Goal: Task Accomplishment & Management: Use online tool/utility

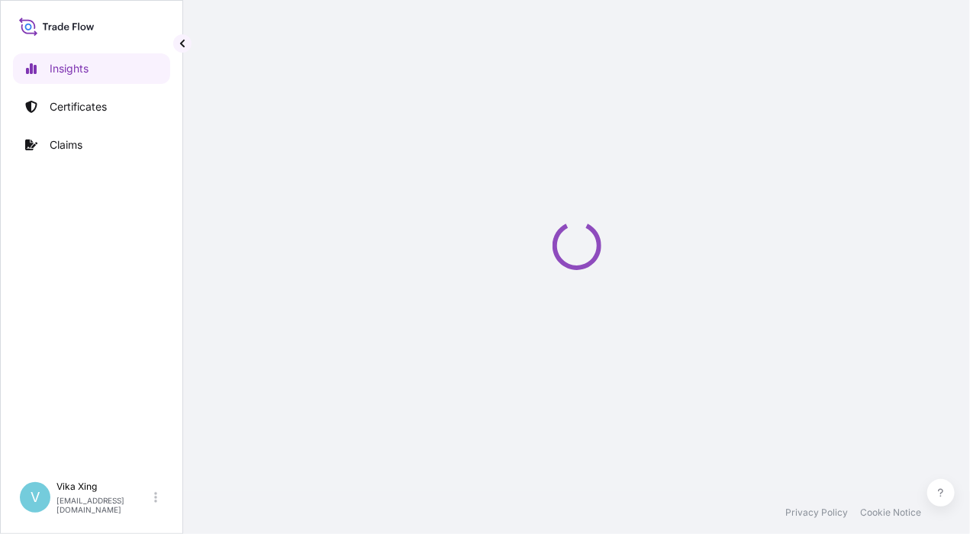
select select "2025"
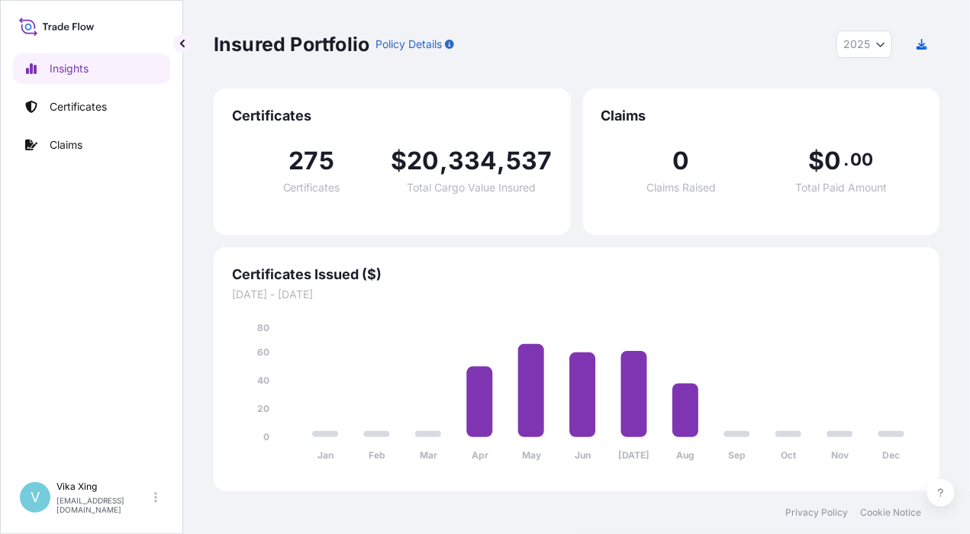
click at [965, 138] on div "Insured Portfolio Policy Details 2025 2025 2024 2023 2022 Certificates 275 Cert…" at bounding box center [576, 246] width 787 height 492
click at [104, 292] on div "Insights Certificates Claims" at bounding box center [91, 257] width 157 height 434
click at [65, 111] on p "Certificates" at bounding box center [78, 106] width 57 height 15
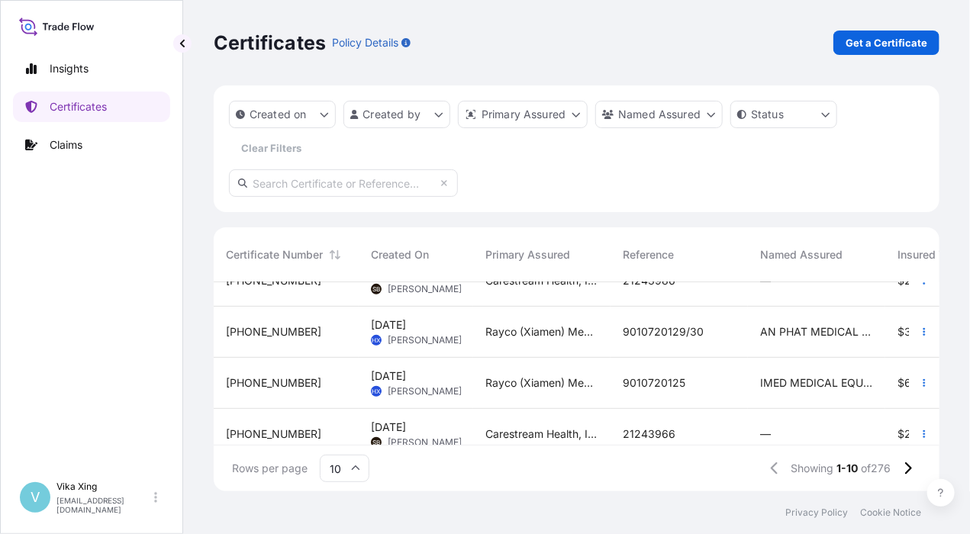
scroll to position [360, 0]
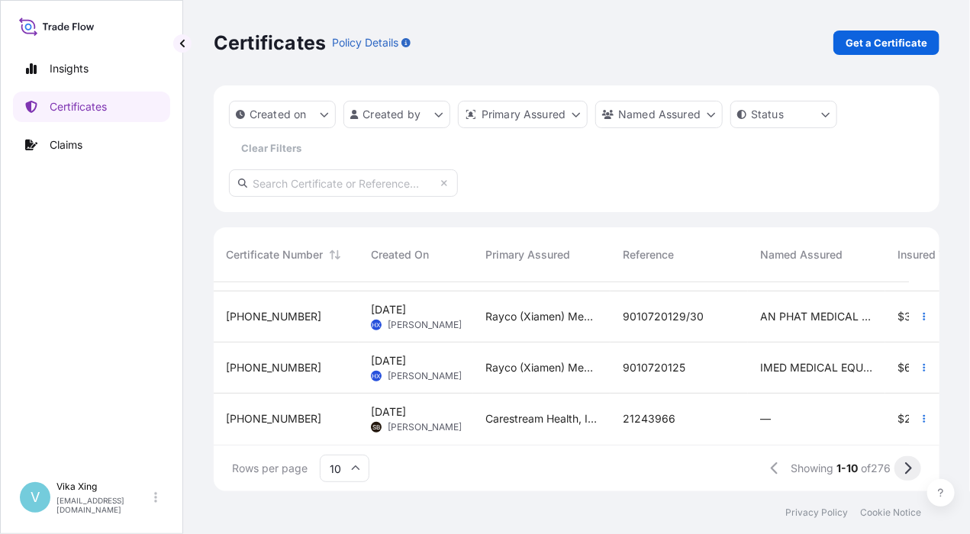
click at [909, 474] on icon at bounding box center [908, 469] width 8 height 14
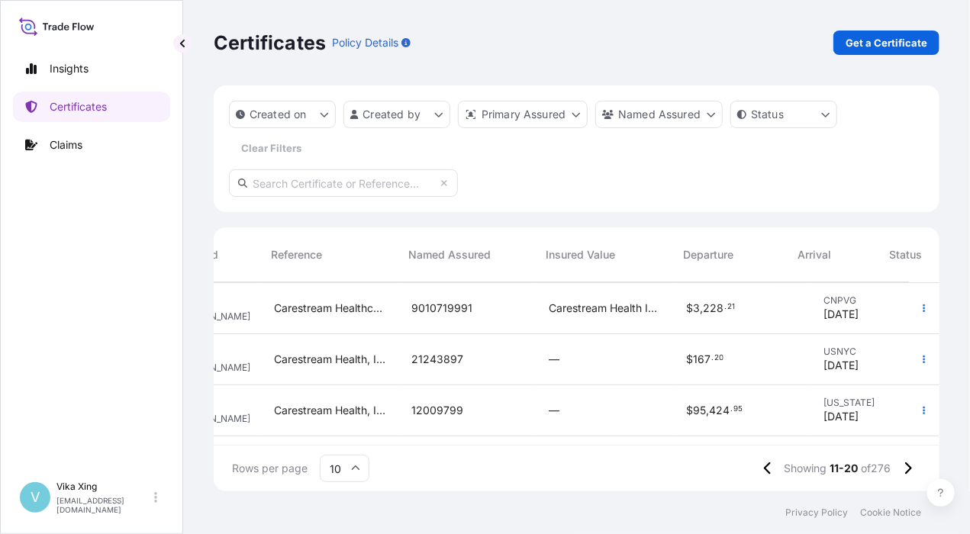
scroll to position [153, 355]
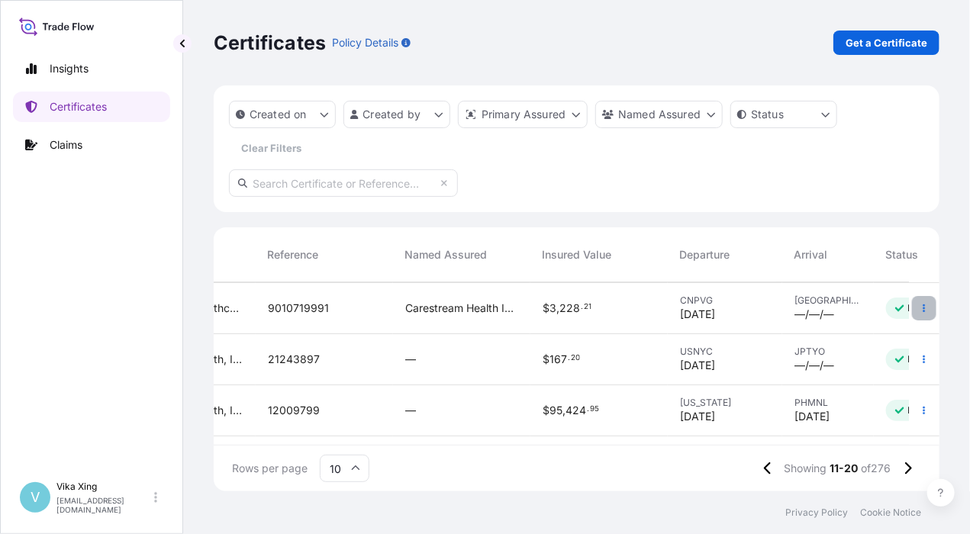
click at [919, 315] on button "button" at bounding box center [924, 308] width 24 height 24
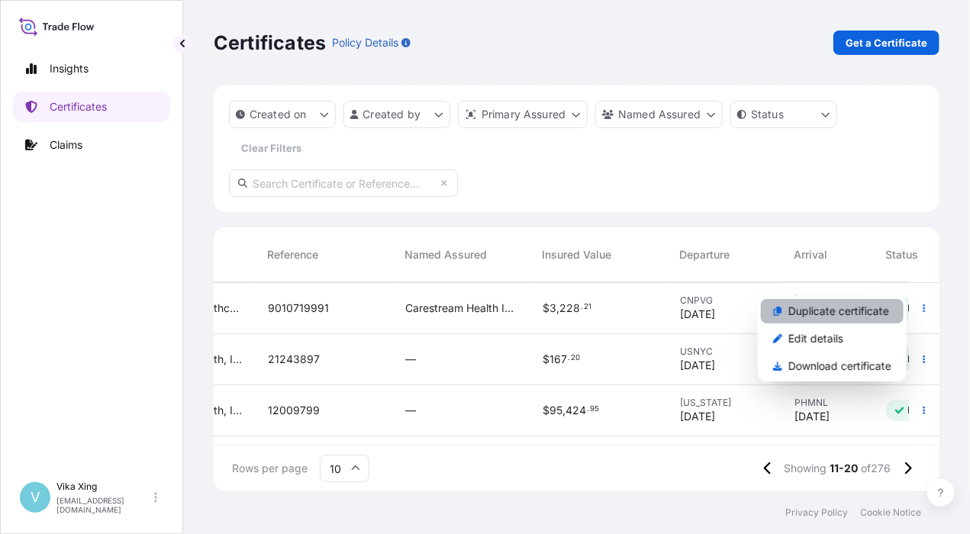
click at [840, 316] on p "Duplicate certificate" at bounding box center [839, 311] width 101 height 15
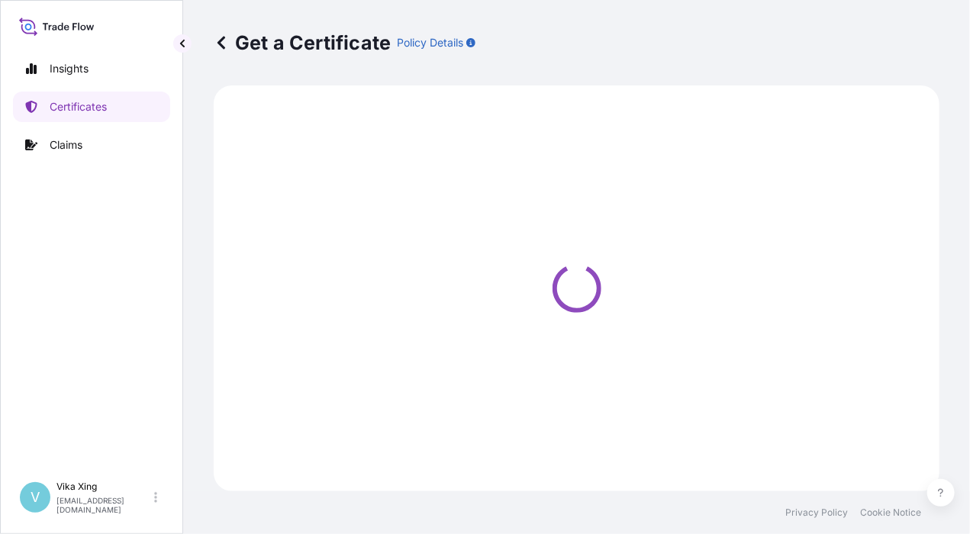
select select "Road / Inland"
select select "Air"
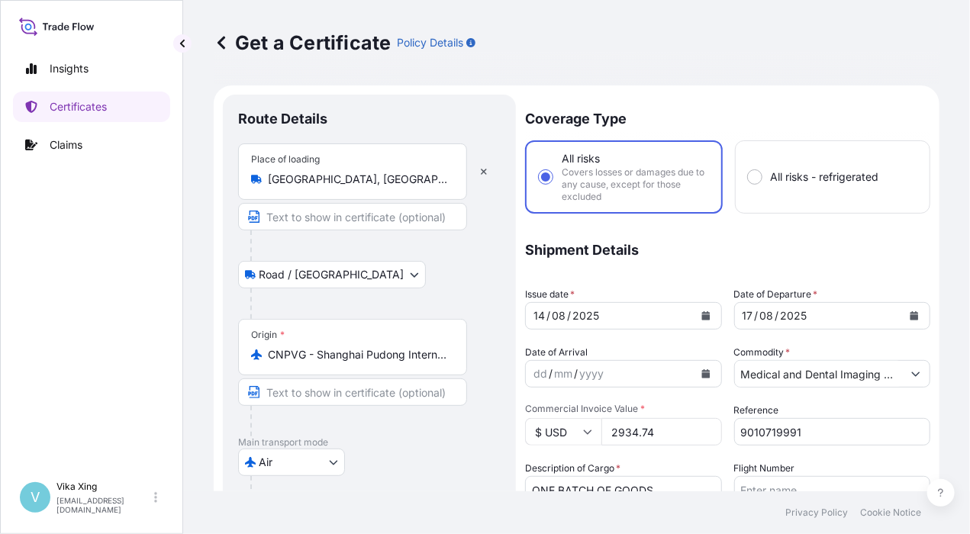
select select "32191"
click at [702, 318] on icon "Calendar" at bounding box center [706, 316] width 8 height 9
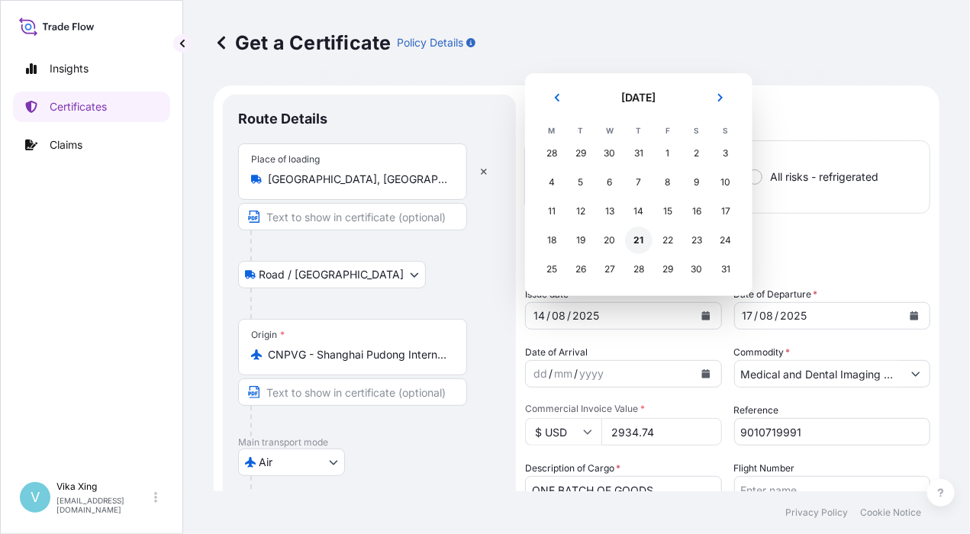
click at [640, 237] on div "21" at bounding box center [638, 240] width 27 height 27
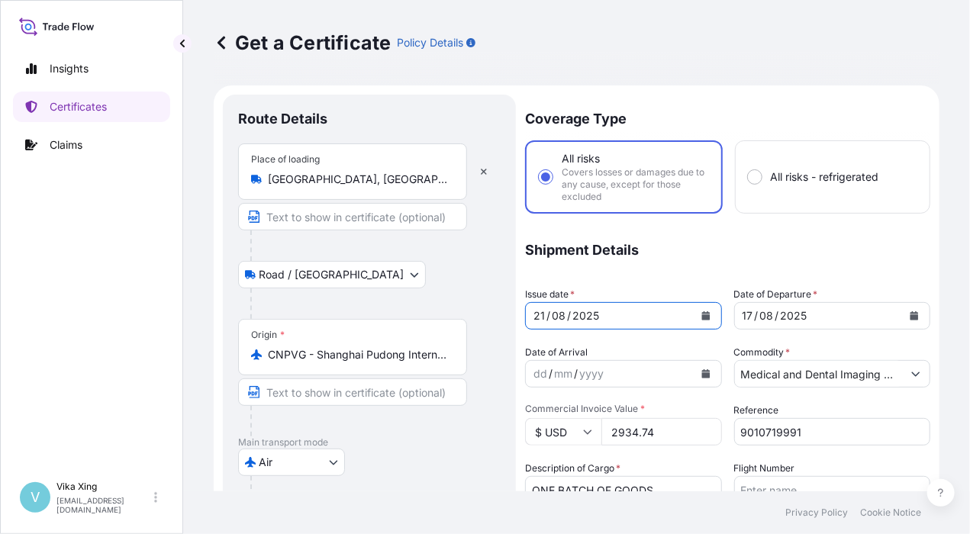
click at [911, 317] on icon "Calendar" at bounding box center [915, 316] width 8 height 9
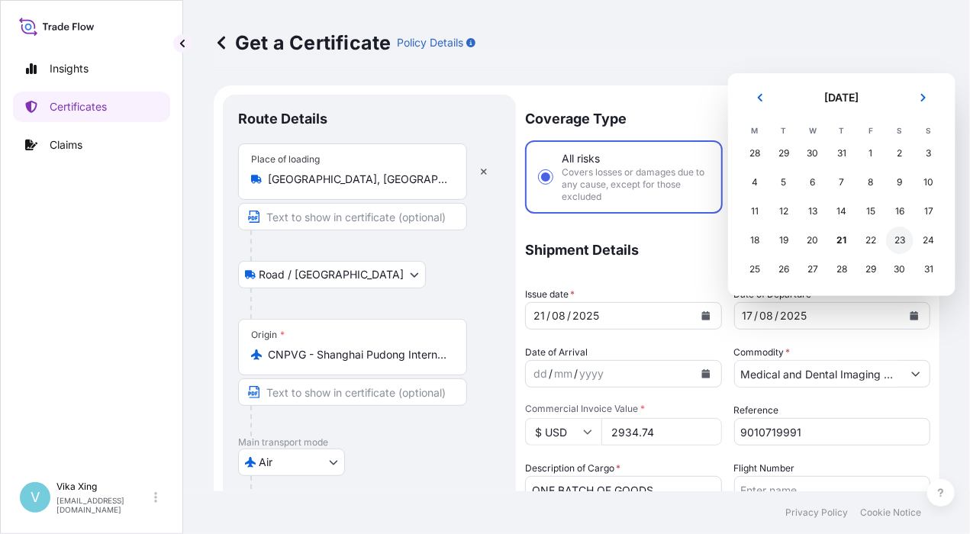
click at [902, 242] on div "23" at bounding box center [899, 240] width 27 height 27
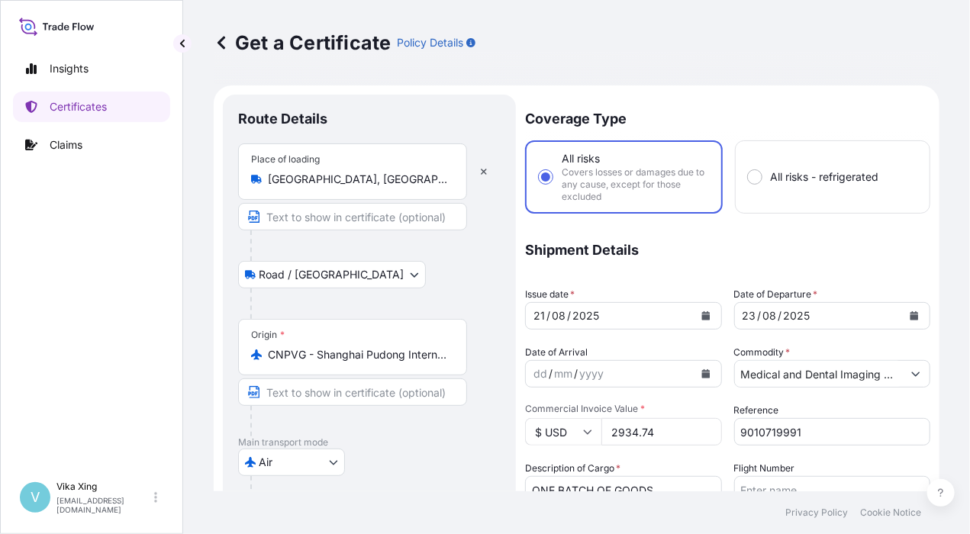
drag, startPoint x: 673, startPoint y: 431, endPoint x: 591, endPoint y: 427, distance: 81.8
click at [591, 427] on div "$ USD 2934.74" at bounding box center [623, 431] width 197 height 27
paste input "14756.86"
type input "14756.86"
drag, startPoint x: 817, startPoint y: 433, endPoint x: 709, endPoint y: 428, distance: 108.6
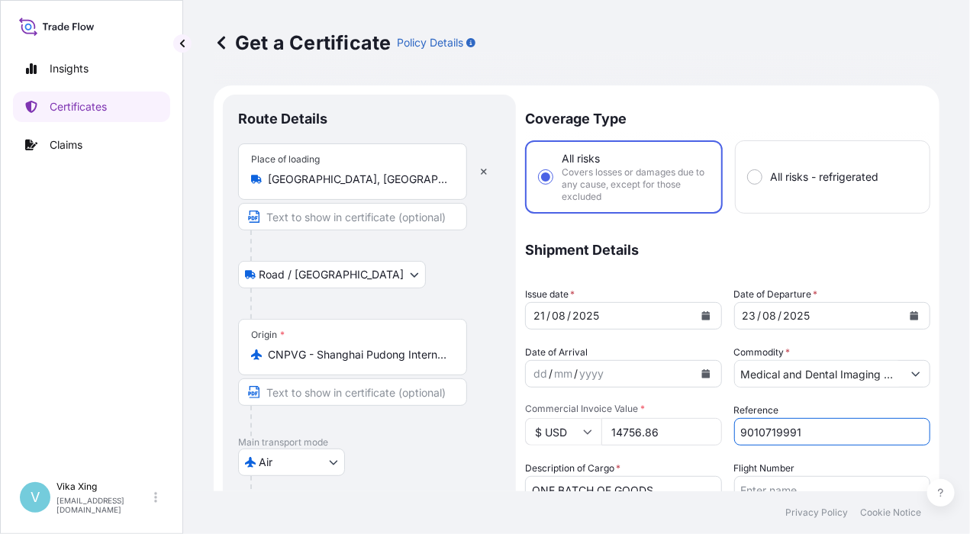
click at [709, 428] on div "Coverage Type All risks Covers losses or damages due to any cause, except for t…" at bounding box center [727, 497] width 405 height 804
paste input "20284"
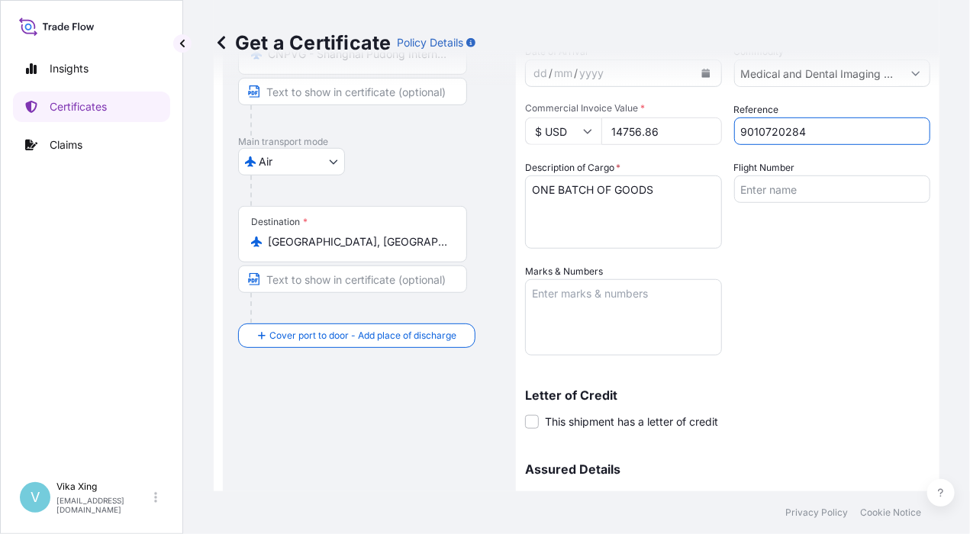
scroll to position [458, 0]
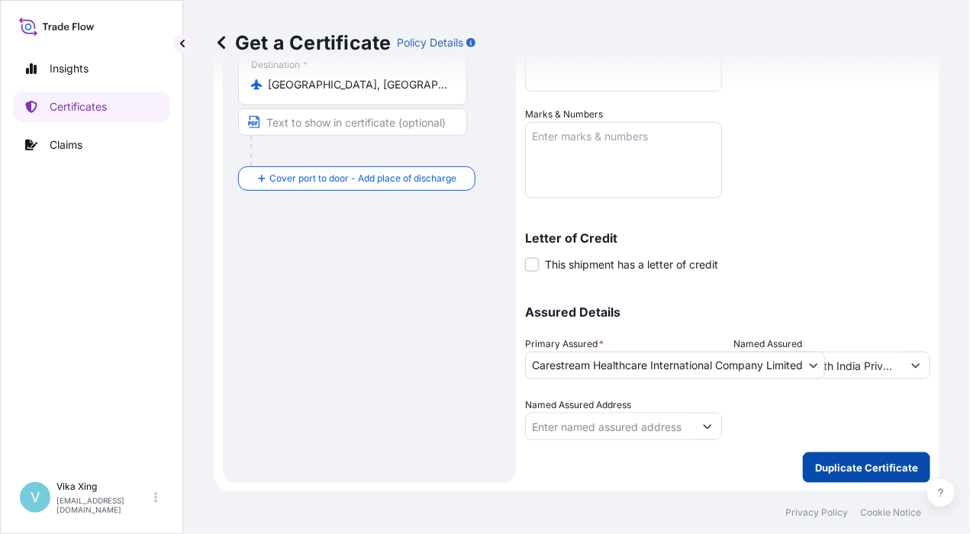
type input "9010720284"
click at [855, 475] on button "Duplicate Certificate" at bounding box center [867, 468] width 128 height 31
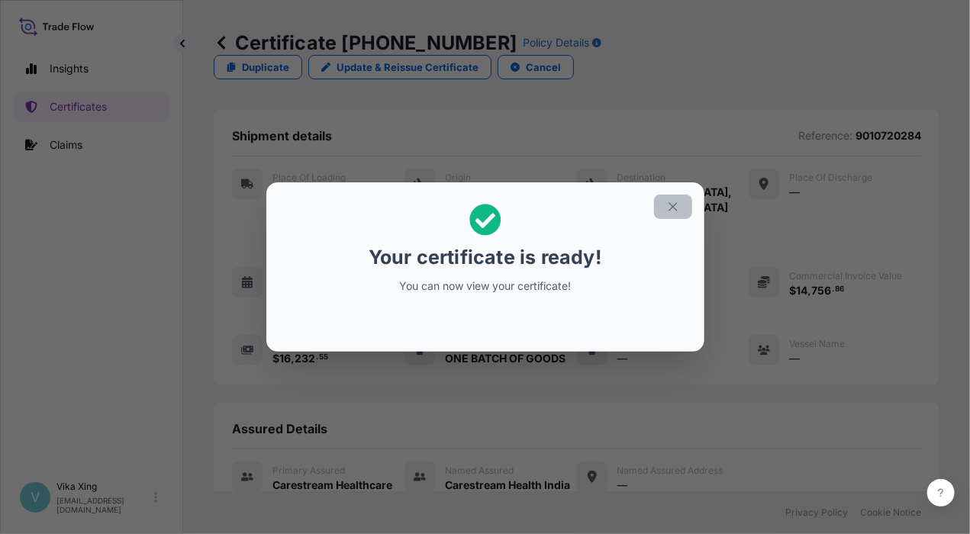
click at [677, 207] on icon "button" at bounding box center [674, 207] width 14 height 14
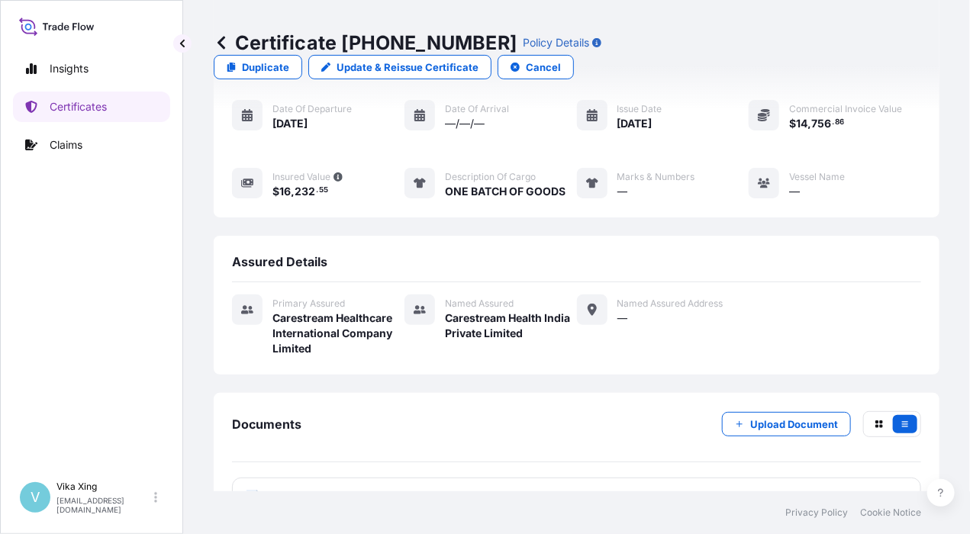
scroll to position [169, 0]
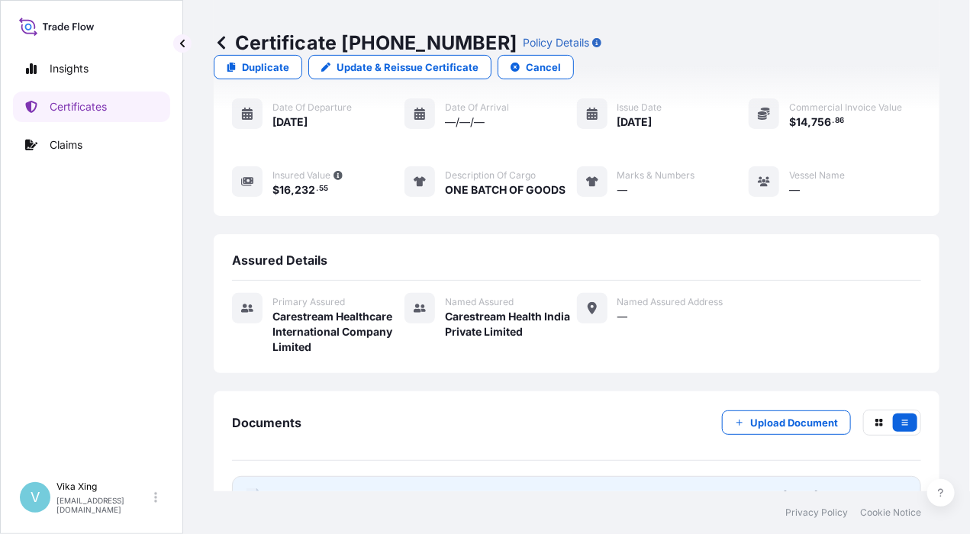
click at [283, 489] on span "Certificate" at bounding box center [300, 496] width 55 height 15
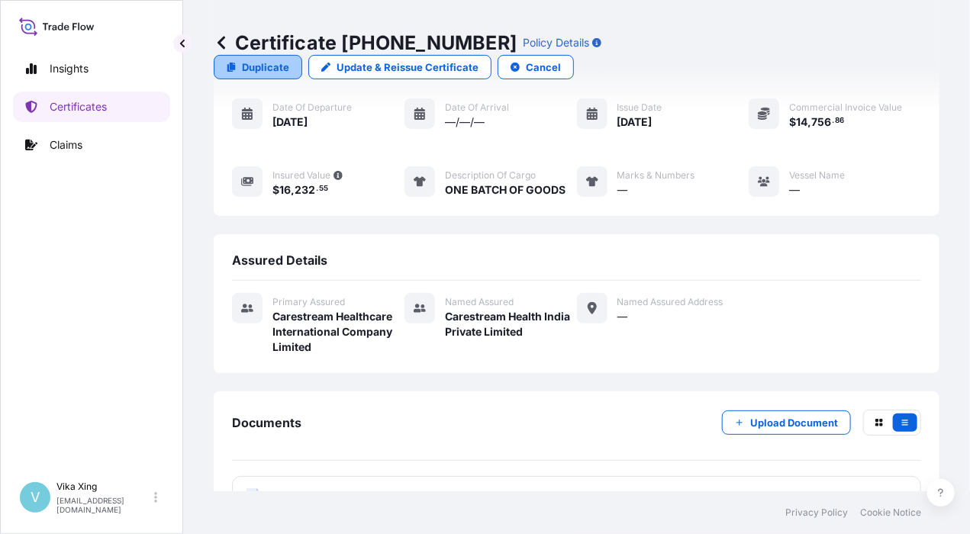
click at [289, 60] on p "Duplicate" at bounding box center [265, 67] width 47 height 15
select select "Road / Inland"
select select "Air"
select select "32191"
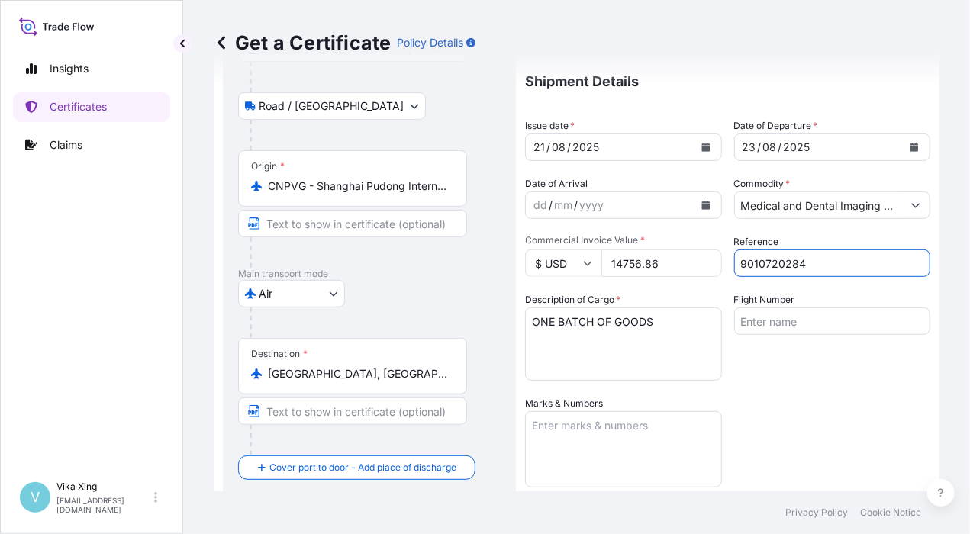
drag, startPoint x: 820, startPoint y: 257, endPoint x: 702, endPoint y: 295, distance: 124.4
click at [650, 263] on div "Coverage Type All risks Covers losses or damages due to any cause, except for t…" at bounding box center [727, 328] width 405 height 804
paste input "5"
type input "9010720285"
drag, startPoint x: 678, startPoint y: 260, endPoint x: 567, endPoint y: 250, distance: 111.2
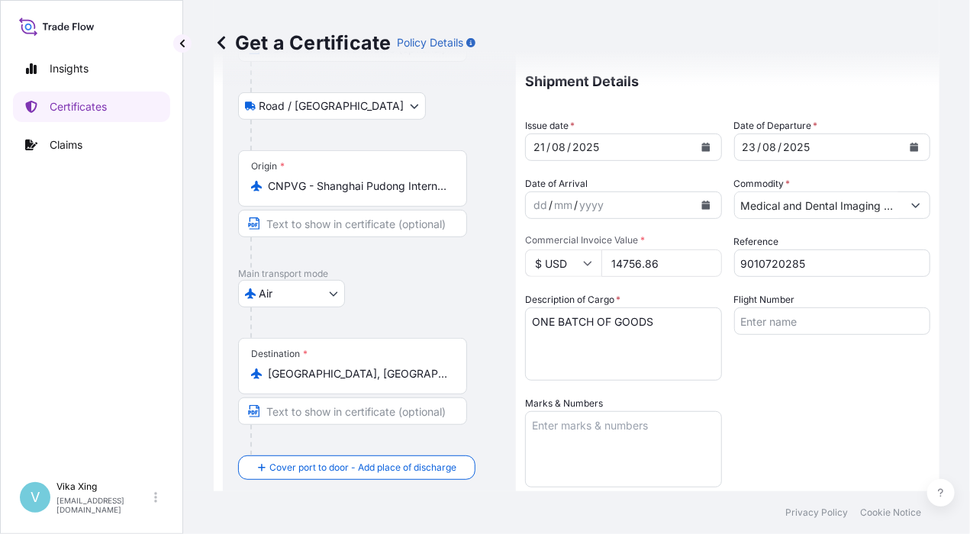
click at [567, 250] on div "$ USD 14756.86" at bounding box center [623, 263] width 197 height 27
paste input "2940.05"
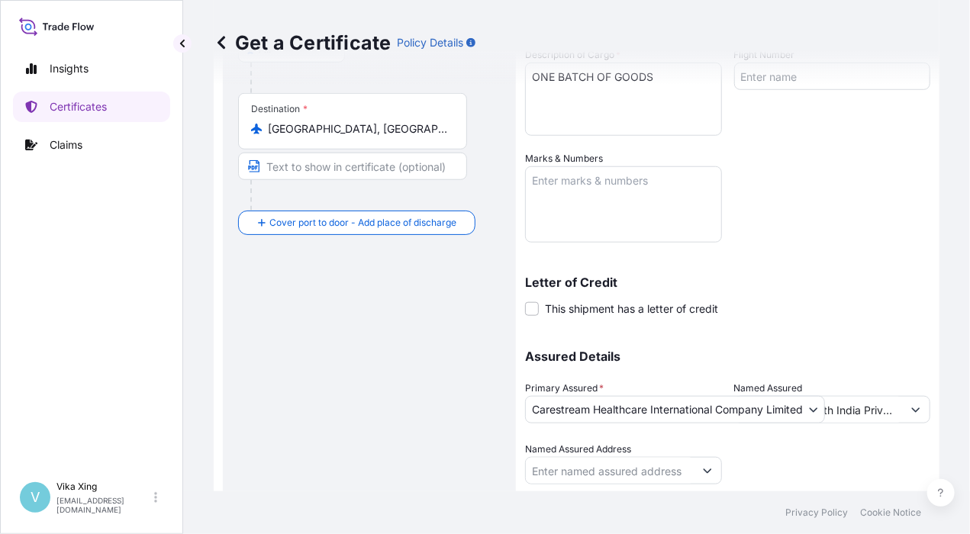
scroll to position [458, 0]
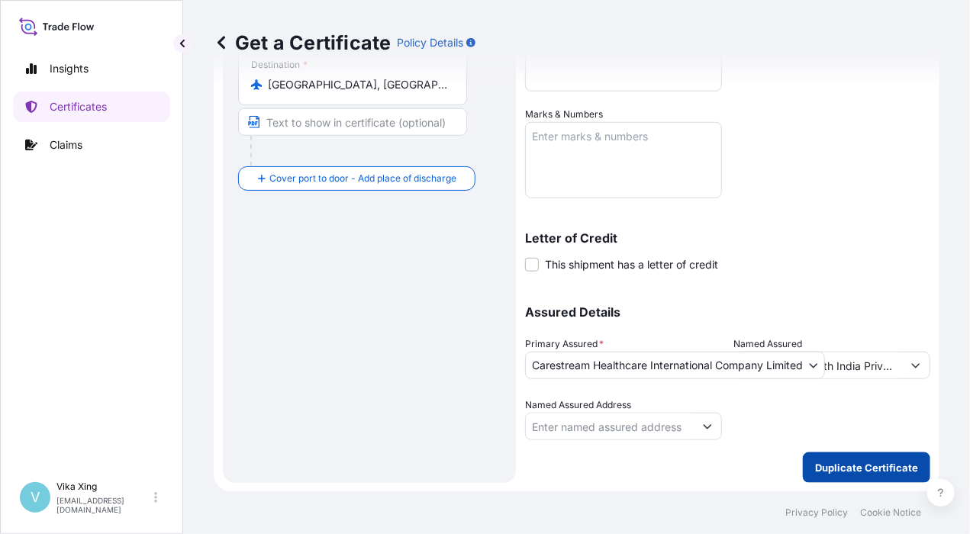
type input "2940.05"
click at [851, 463] on p "Duplicate Certificate" at bounding box center [866, 467] width 103 height 15
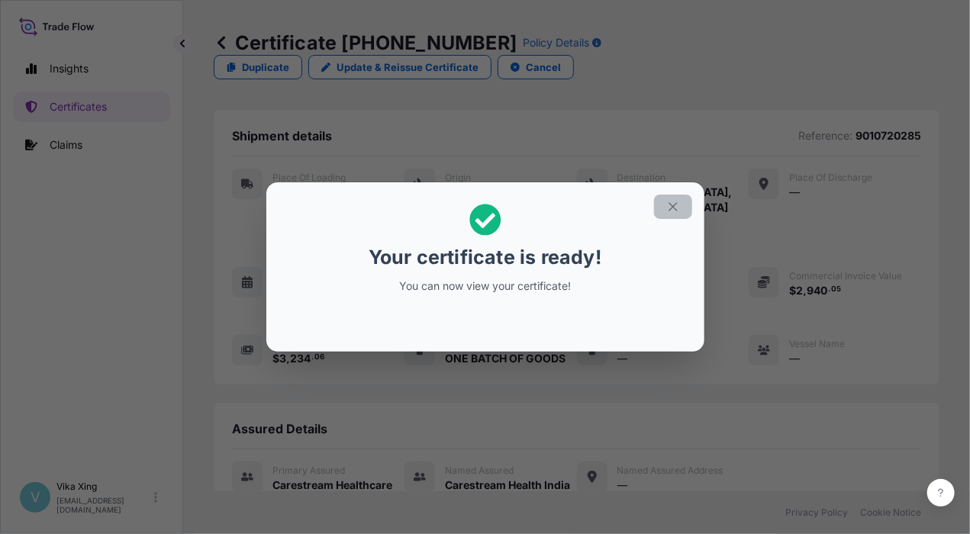
click at [666, 205] on button "button" at bounding box center [673, 207] width 38 height 24
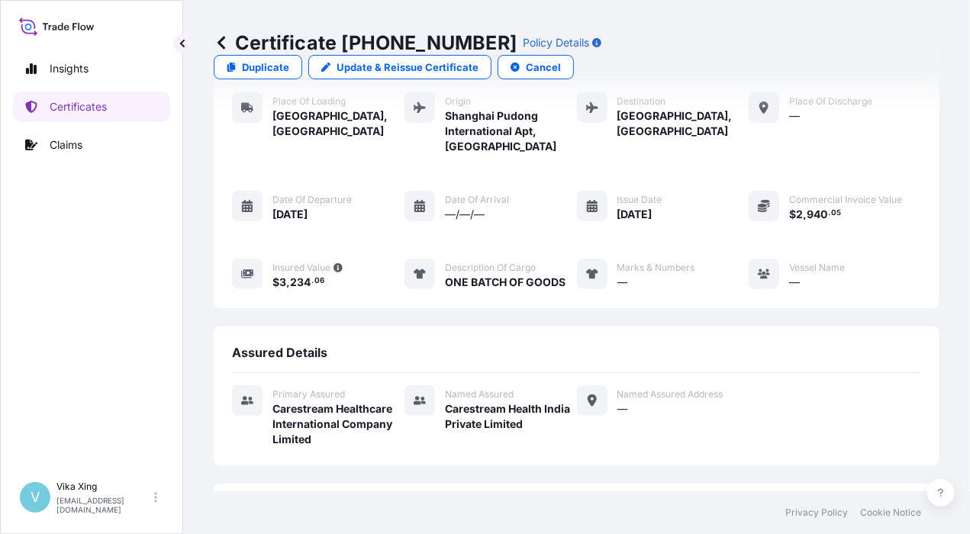
scroll to position [169, 0]
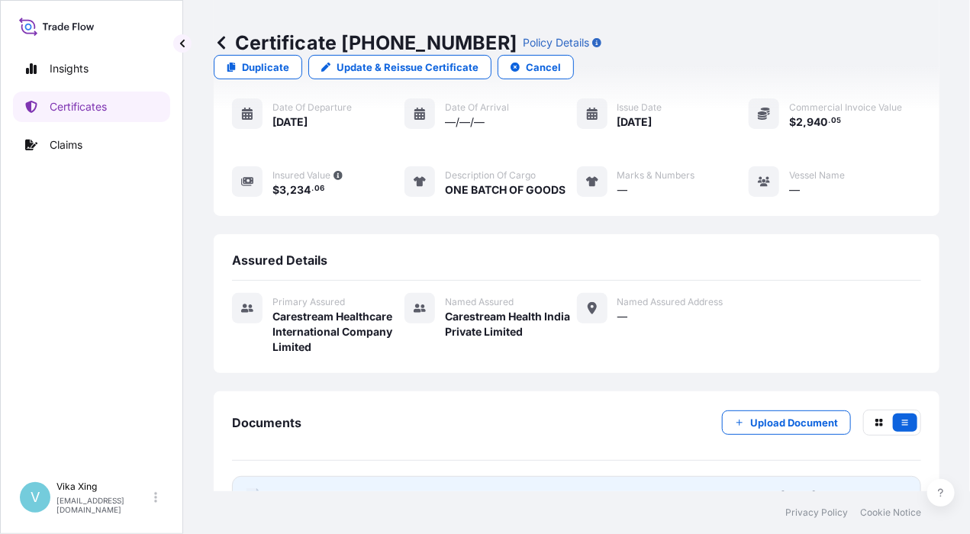
click at [305, 489] on span "Certificate" at bounding box center [300, 496] width 55 height 15
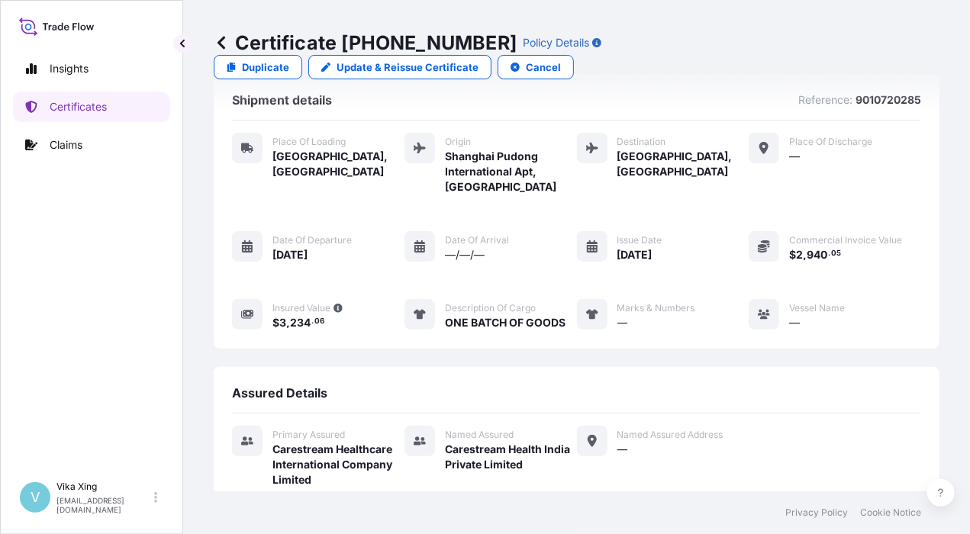
scroll to position [0, 0]
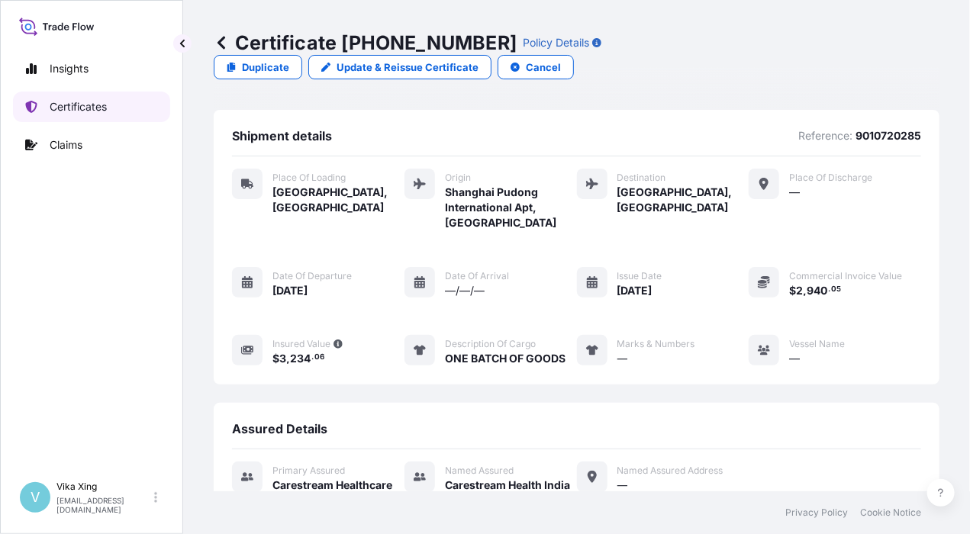
click at [102, 103] on p "Certificates" at bounding box center [78, 106] width 57 height 15
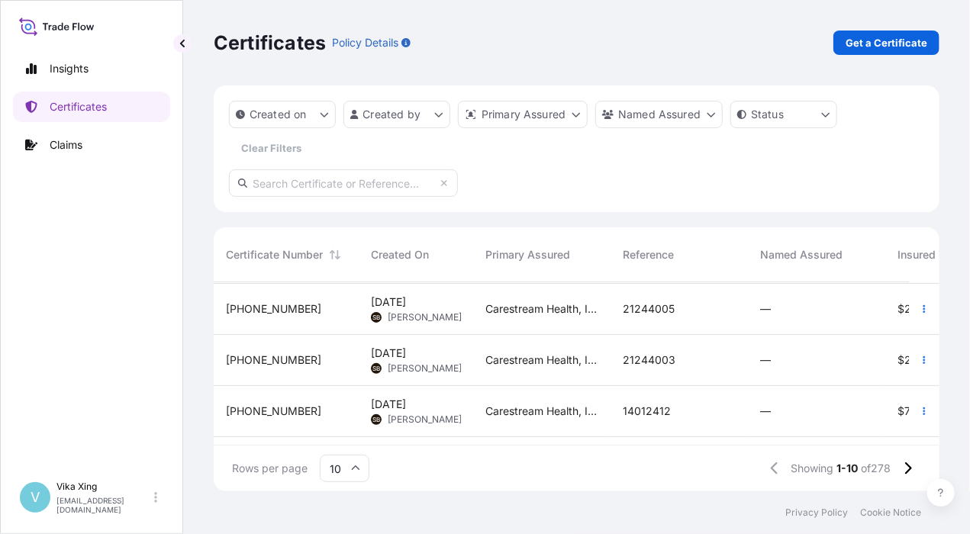
scroll to position [360, 0]
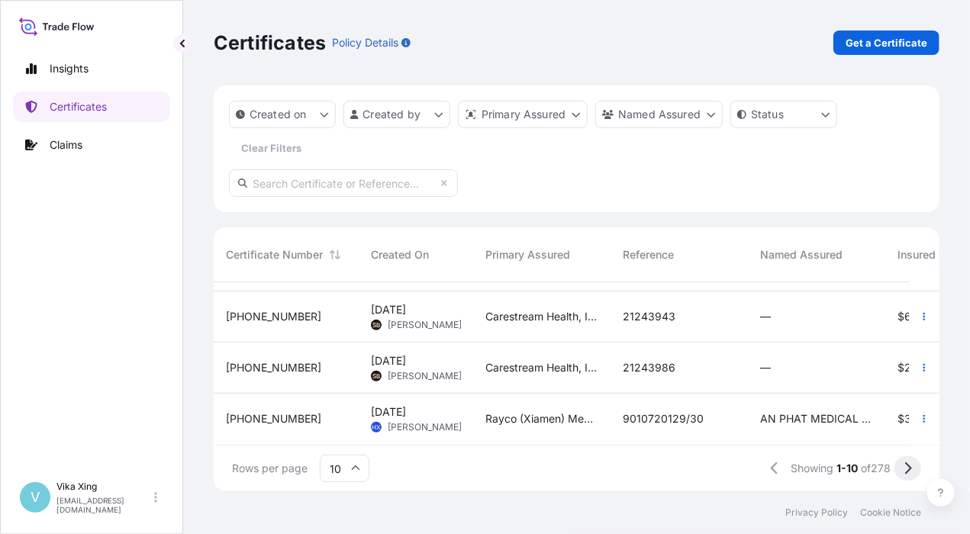
click at [905, 472] on icon at bounding box center [908, 469] width 8 height 14
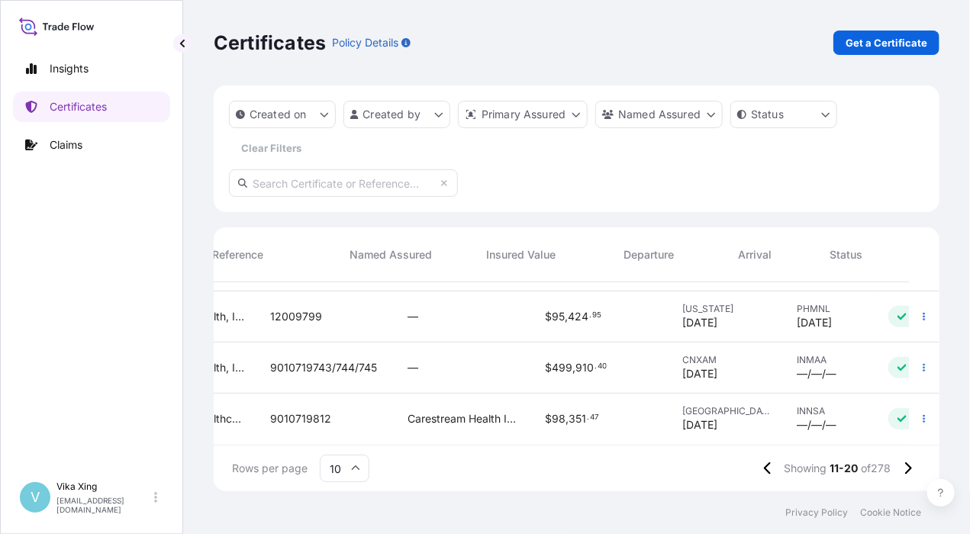
scroll to position [360, 438]
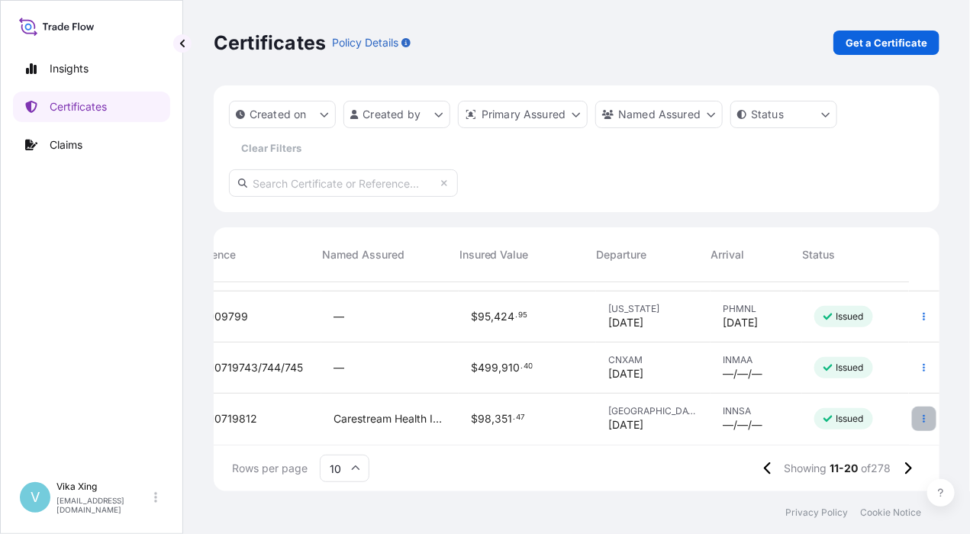
click at [920, 415] on icon "button" at bounding box center [924, 419] width 9 height 9
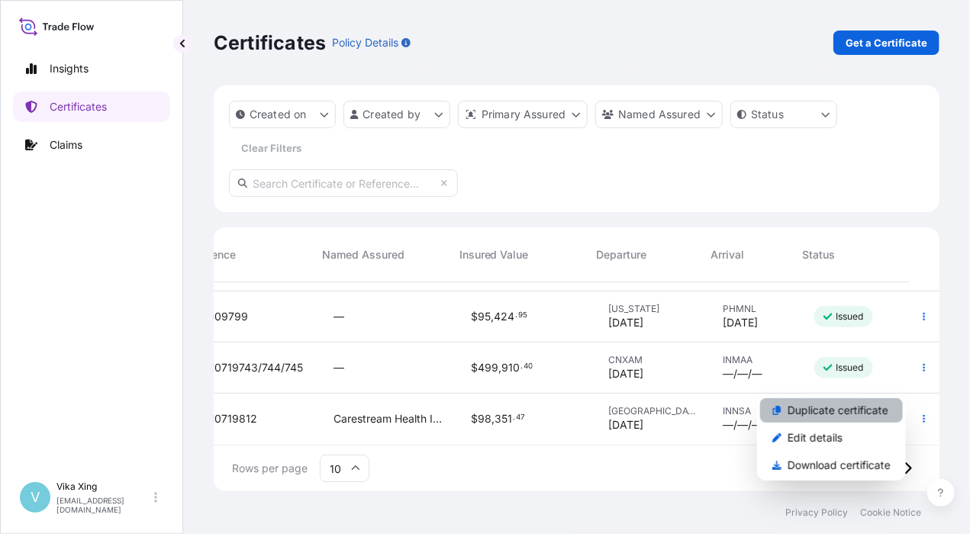
click at [849, 414] on p "Duplicate certificate" at bounding box center [838, 410] width 101 height 15
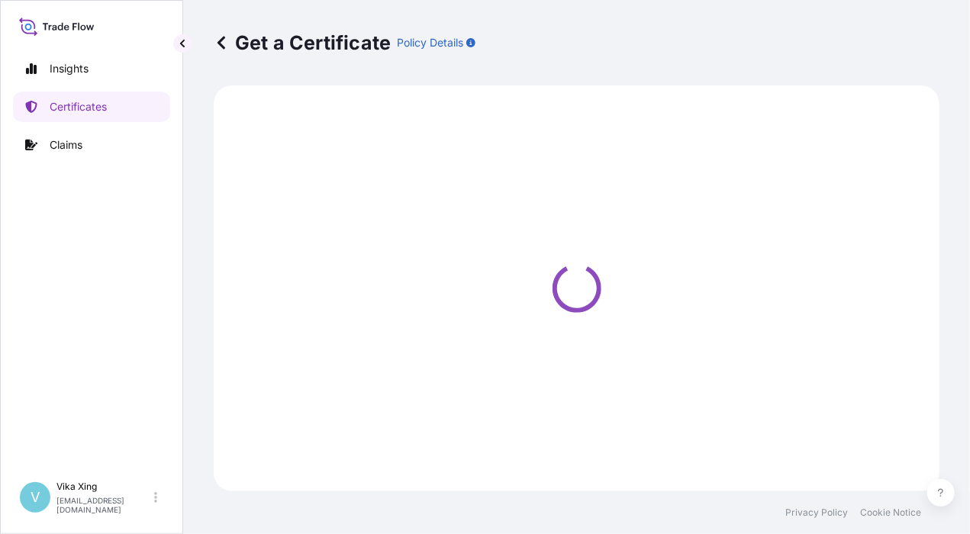
select select "Road / Inland"
select select "Ocean Vessel"
select select "32191"
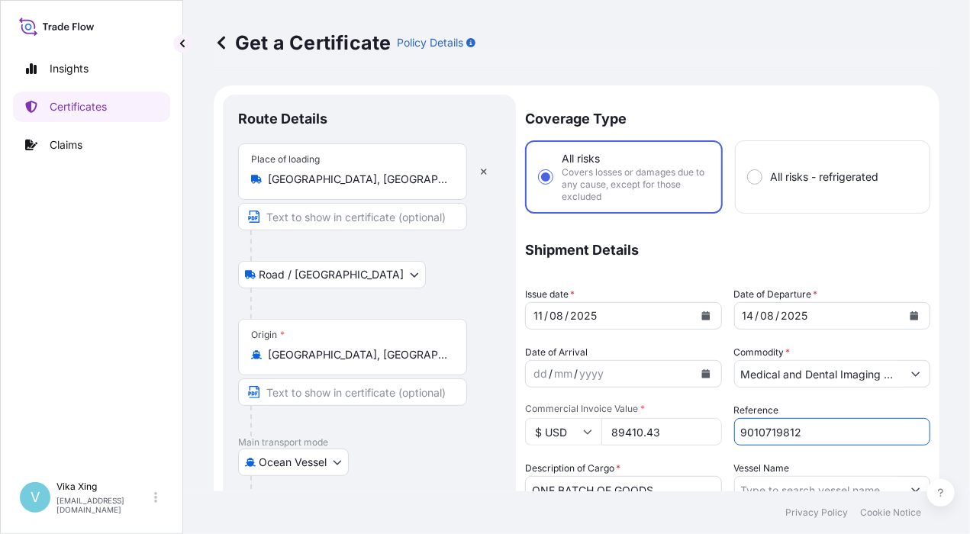
drag, startPoint x: 811, startPoint y: 433, endPoint x: 715, endPoint y: 431, distance: 96.2
click at [715, 431] on div "Coverage Type All risks Covers losses or damages due to any cause, except for t…" at bounding box center [727, 497] width 405 height 804
paste input "20053"
type input "9010720053"
drag, startPoint x: 675, startPoint y: 433, endPoint x: 572, endPoint y: 433, distance: 103.1
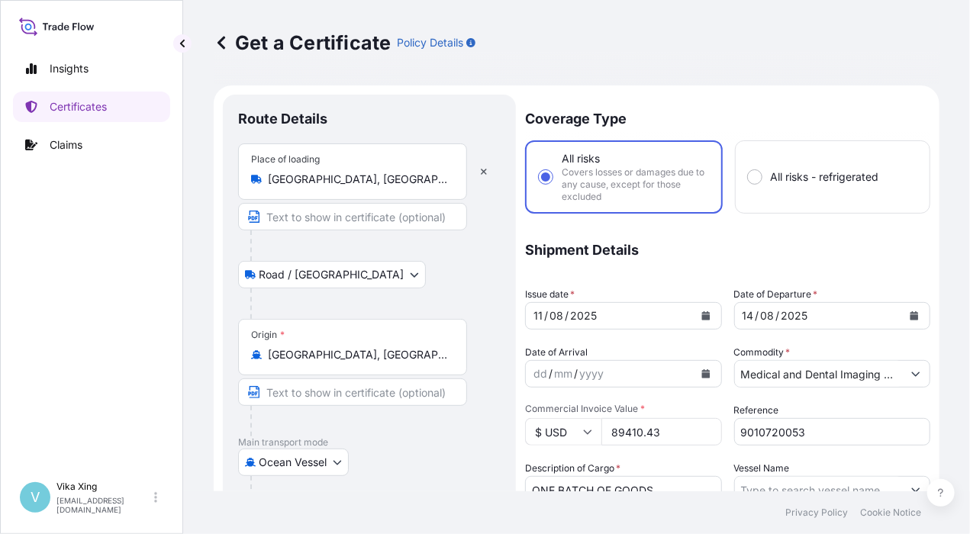
click at [572, 433] on div "$ USD 89410.43" at bounding box center [623, 431] width 197 height 27
paste input "121808.30"
type input "121808.30"
click at [613, 315] on div "11 / 08 / 2025" at bounding box center [610, 315] width 168 height 27
click at [702, 316] on icon "Calendar" at bounding box center [706, 316] width 8 height 9
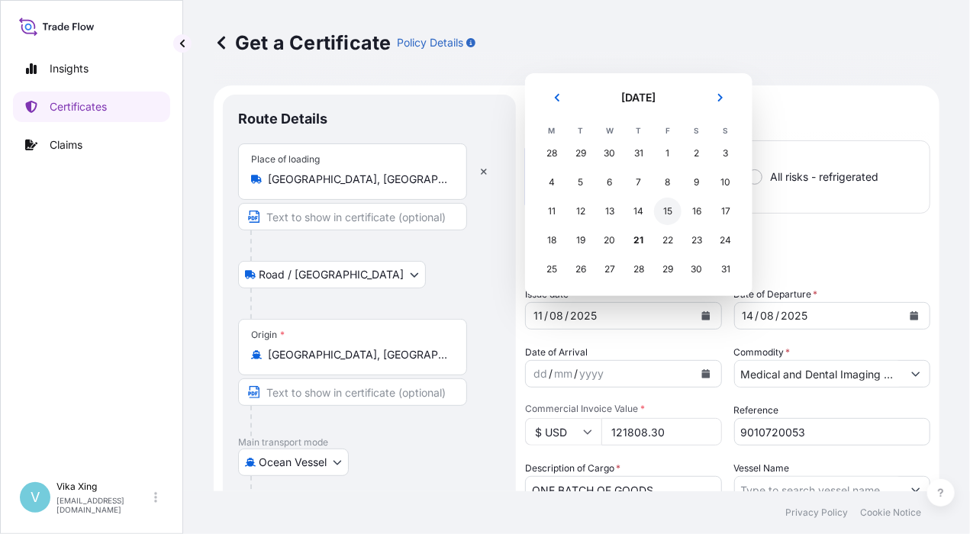
click at [673, 210] on div "15" at bounding box center [667, 211] width 27 height 27
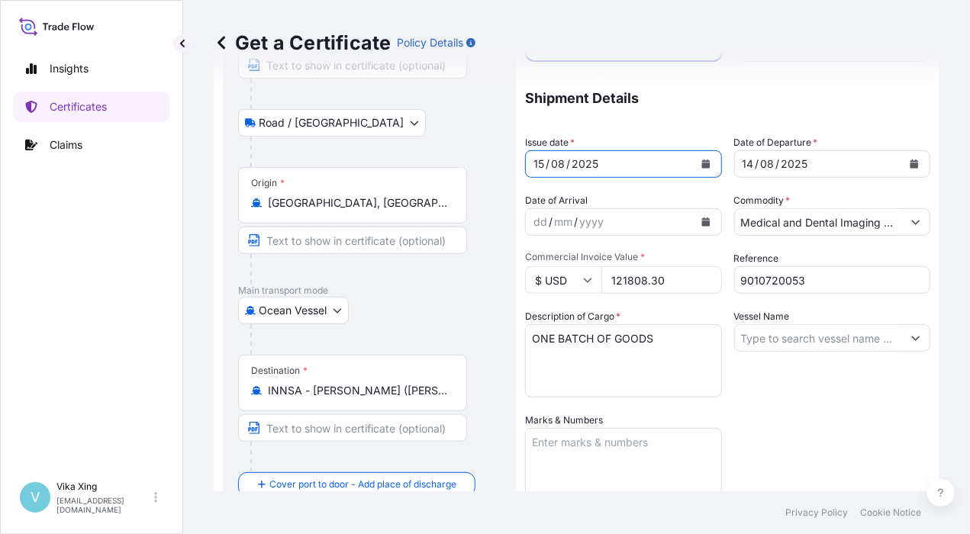
scroll to position [153, 0]
click at [911, 165] on icon "Calendar" at bounding box center [915, 163] width 8 height 9
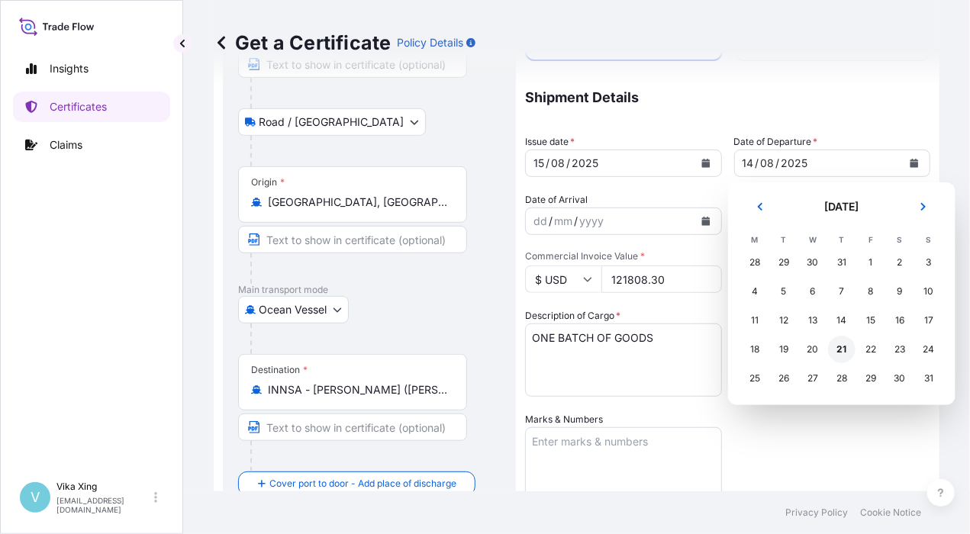
click at [844, 349] on div "21" at bounding box center [841, 349] width 27 height 27
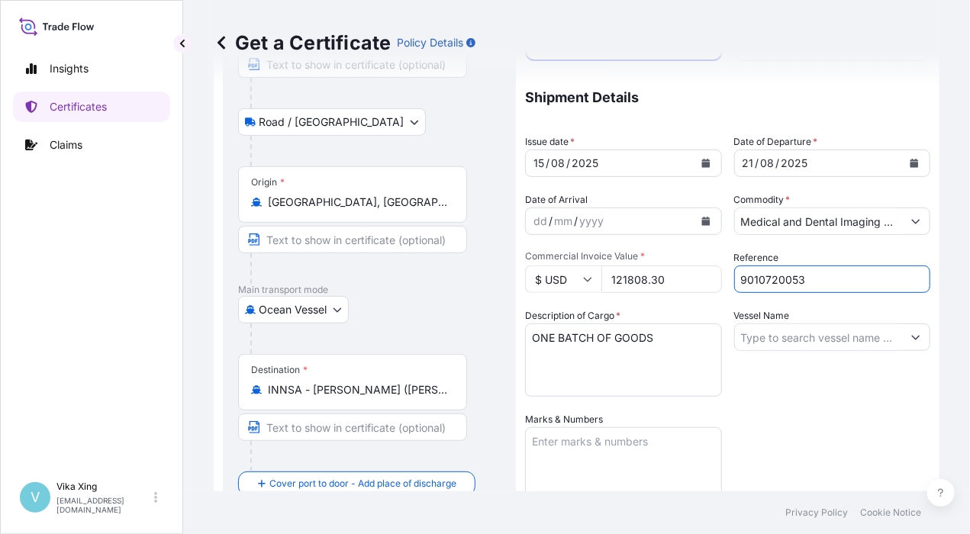
drag, startPoint x: 821, startPoint y: 285, endPoint x: 680, endPoint y: 273, distance: 141.8
click at [680, 273] on div "Coverage Type All risks Covers losses or damages due to any cause, except for t…" at bounding box center [727, 344] width 405 height 804
drag, startPoint x: 681, startPoint y: 284, endPoint x: 579, endPoint y: 276, distance: 102.6
click at [579, 276] on div "$ USD 121808.30" at bounding box center [623, 279] width 197 height 27
click at [771, 395] on div "Vessel Name" at bounding box center [833, 352] width 197 height 89
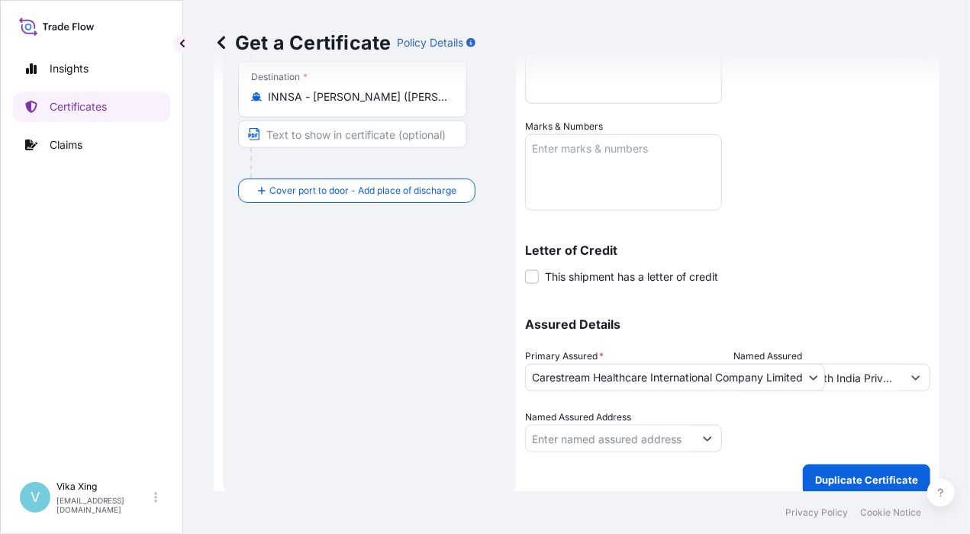
scroll to position [458, 0]
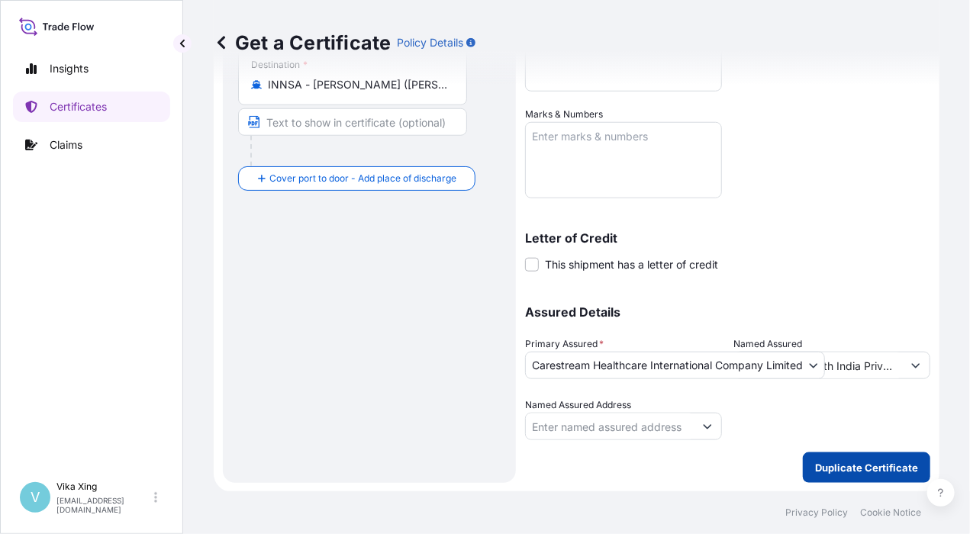
click at [840, 470] on p "Duplicate Certificate" at bounding box center [866, 467] width 103 height 15
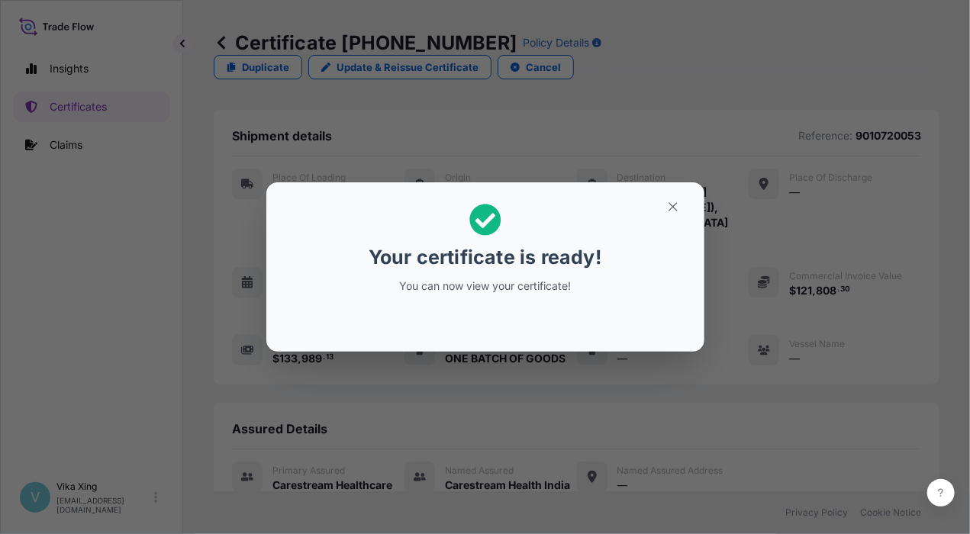
click at [949, 363] on div "Your certificate is ready! You can now view your certificate!" at bounding box center [485, 267] width 970 height 534
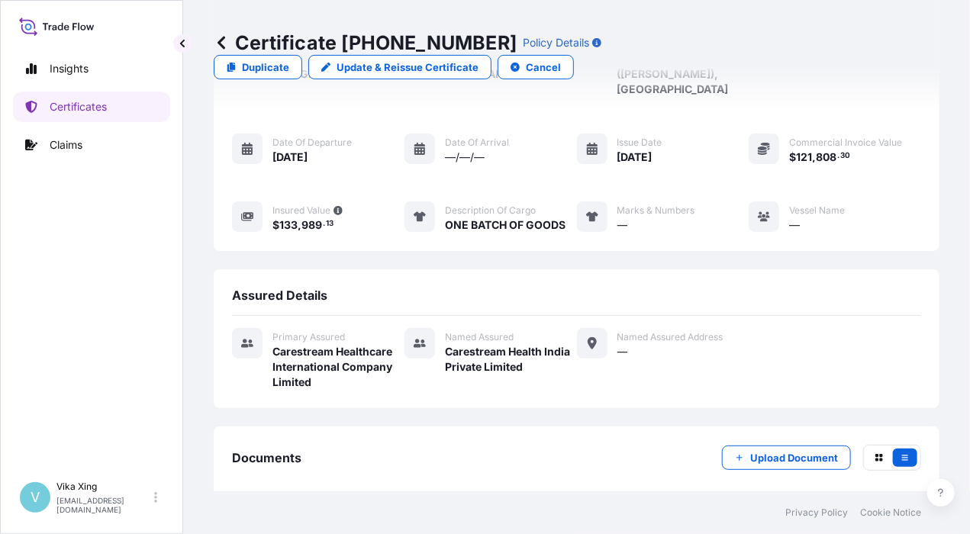
scroll to position [169, 0]
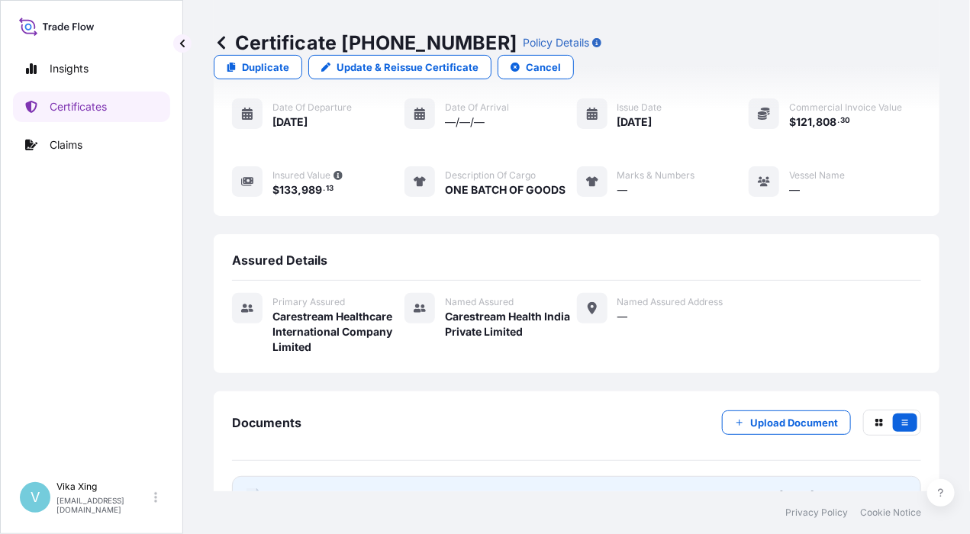
click at [314, 489] on span "Certificate" at bounding box center [300, 496] width 55 height 15
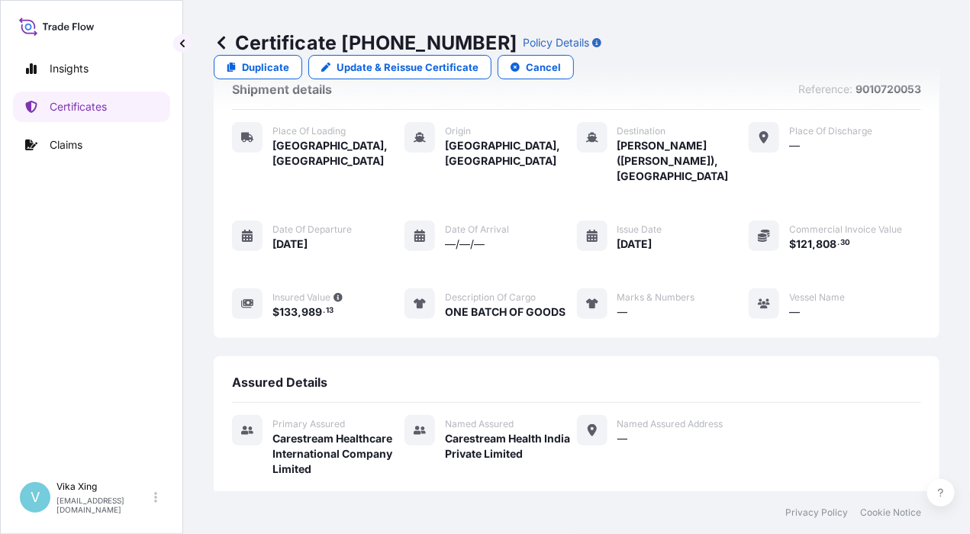
scroll to position [0, 0]
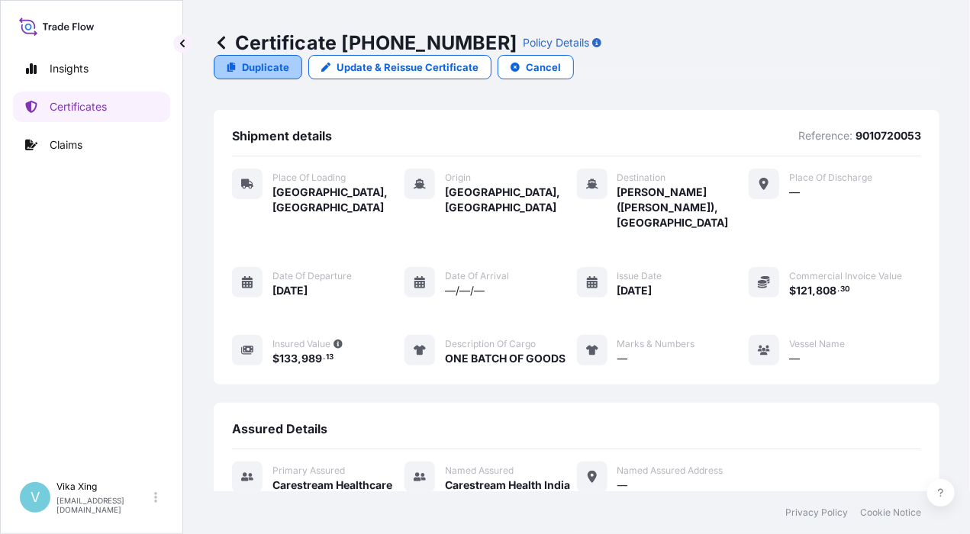
click at [289, 60] on p "Duplicate" at bounding box center [265, 67] width 47 height 15
select select "Road / Inland"
select select "Ocean Vessel"
select select "32191"
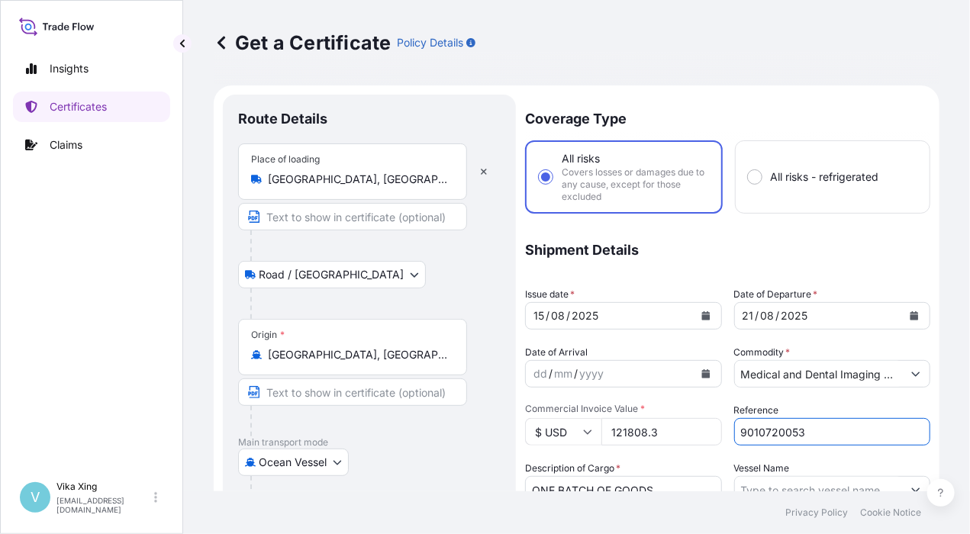
drag, startPoint x: 817, startPoint y: 435, endPoint x: 712, endPoint y: 429, distance: 104.8
click at [712, 429] on div "Coverage Type All risks Covers losses or damages due to any cause, except for t…" at bounding box center [727, 497] width 405 height 804
paste input "9"
type input "9010720059"
drag, startPoint x: 668, startPoint y: 432, endPoint x: 574, endPoint y: 429, distance: 94.0
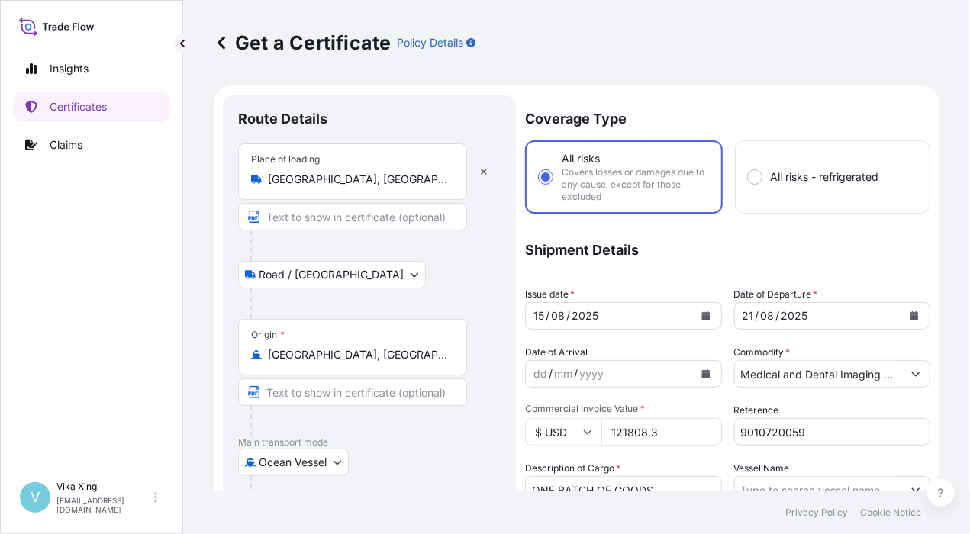
click at [574, 429] on div "$ USD 121808.3" at bounding box center [623, 431] width 197 height 27
paste input "98503.62"
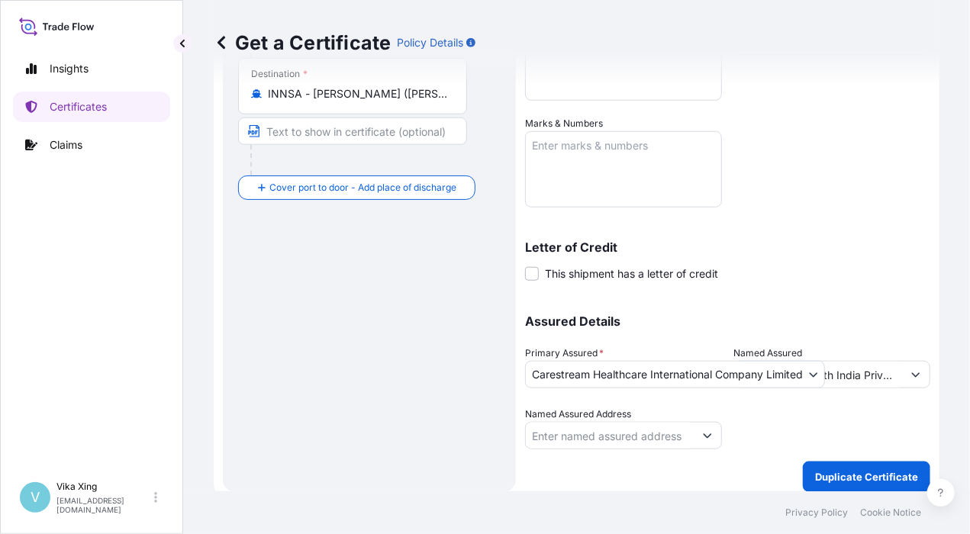
scroll to position [458, 0]
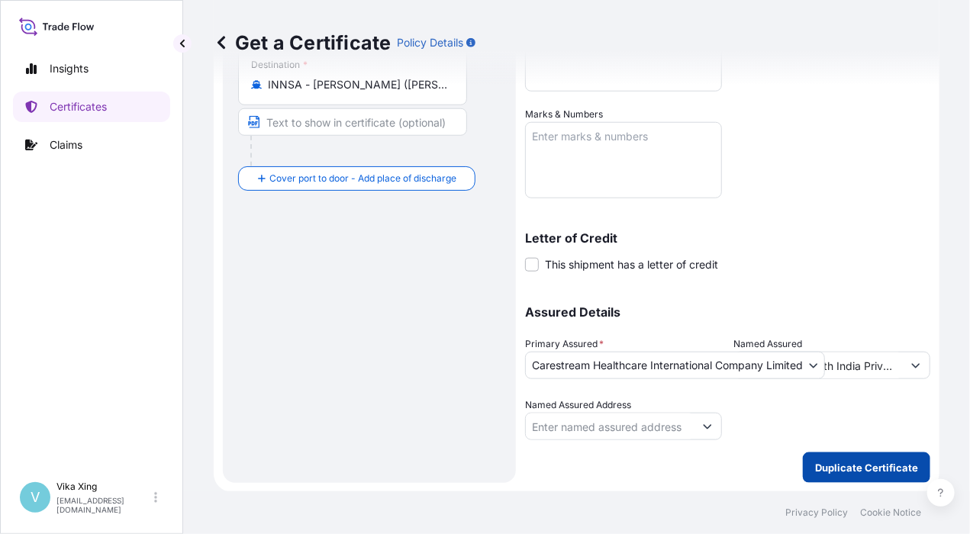
type input "98503.62"
click at [843, 470] on p "Duplicate Certificate" at bounding box center [866, 467] width 103 height 15
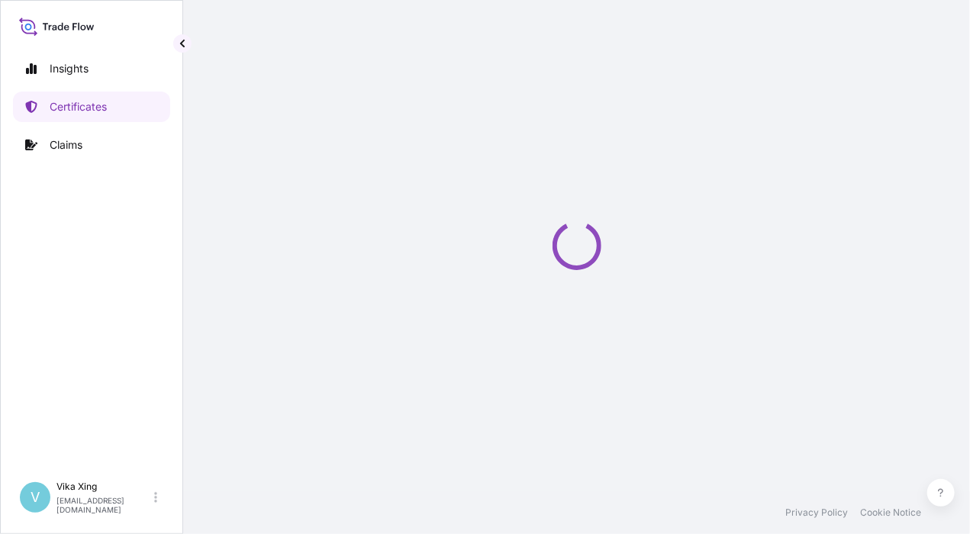
click at [954, 176] on div at bounding box center [576, 246] width 787 height 492
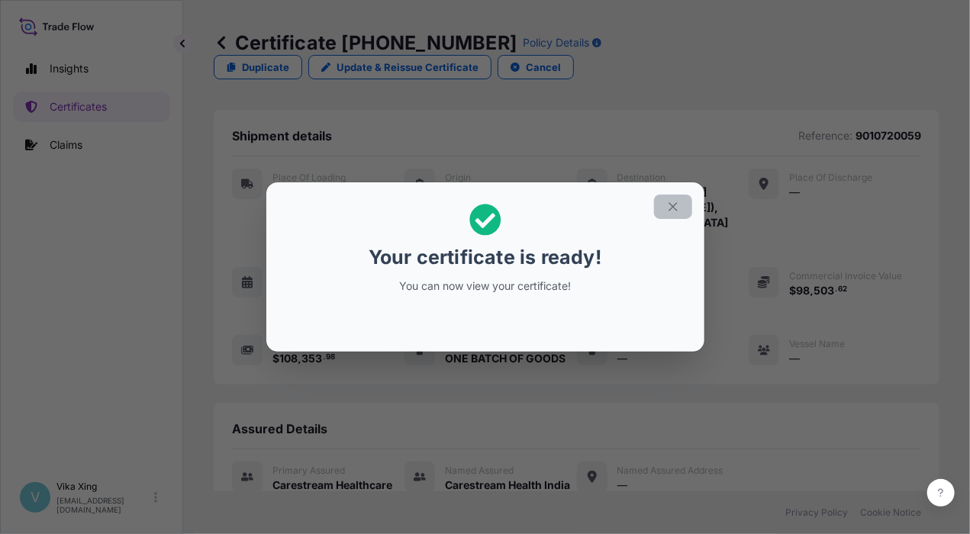
click at [680, 211] on icon "button" at bounding box center [674, 207] width 14 height 14
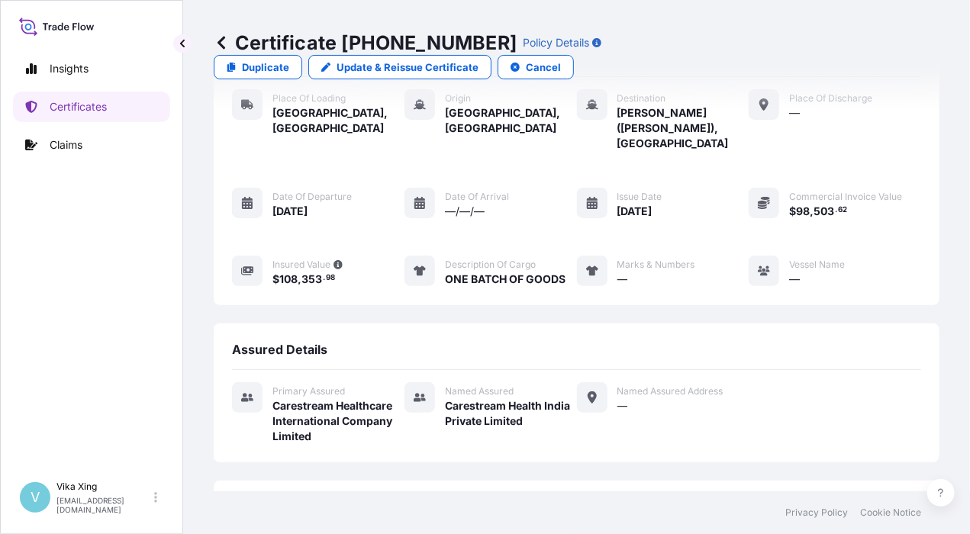
scroll to position [169, 0]
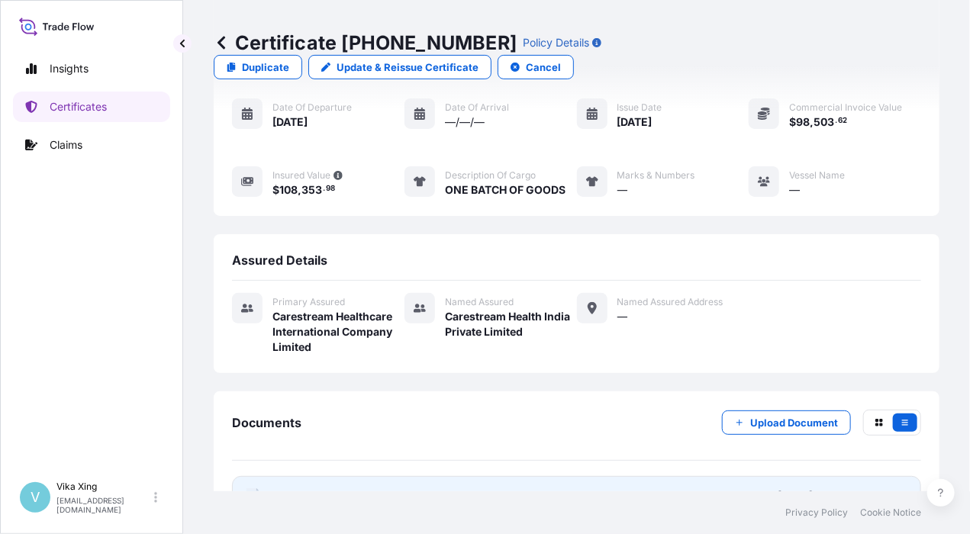
click at [663, 476] on link "PDF Certificate 2025-08-21T07:23:36.846755" at bounding box center [576, 496] width 689 height 40
